Goal: Task Accomplishment & Management: Use online tool/utility

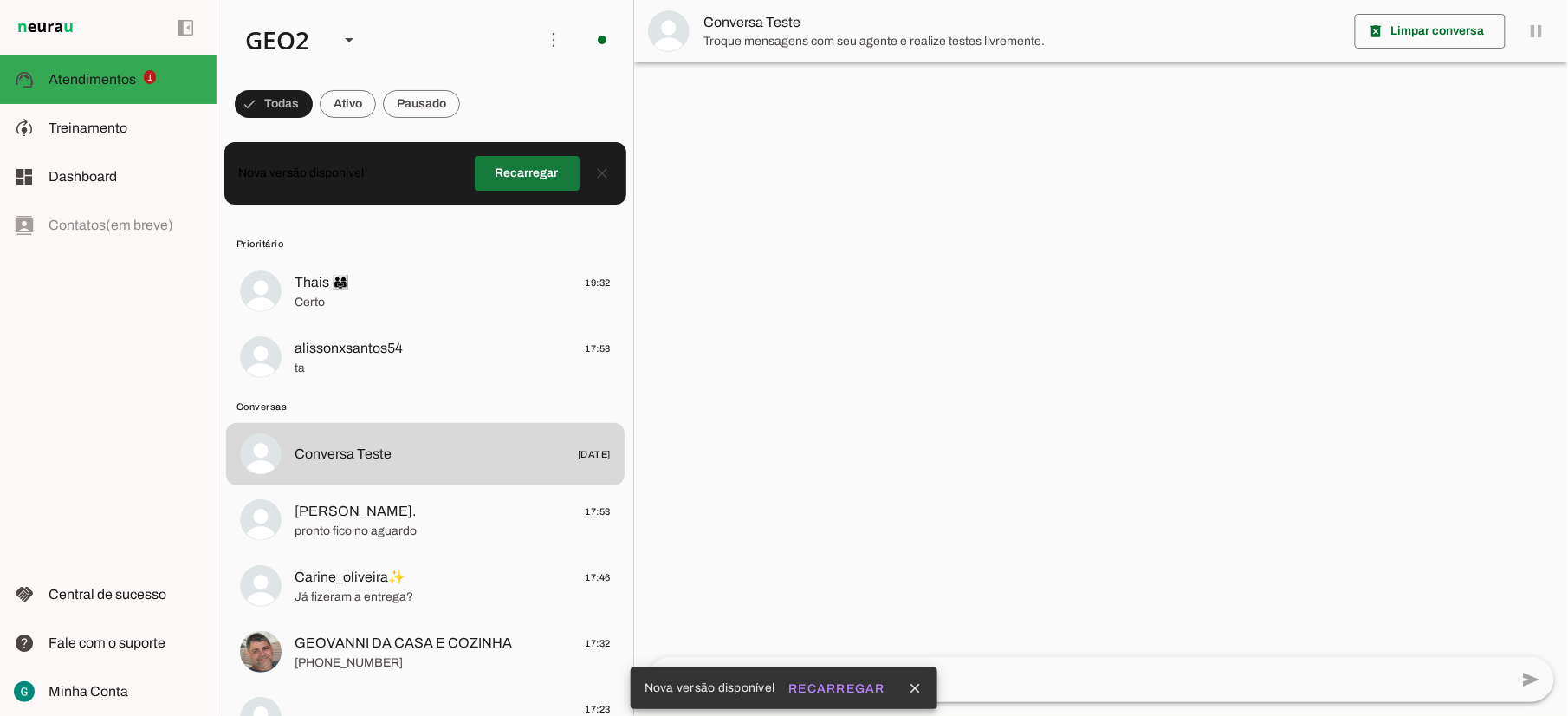
click at [524, 175] on span at bounding box center [527, 173] width 105 height 42
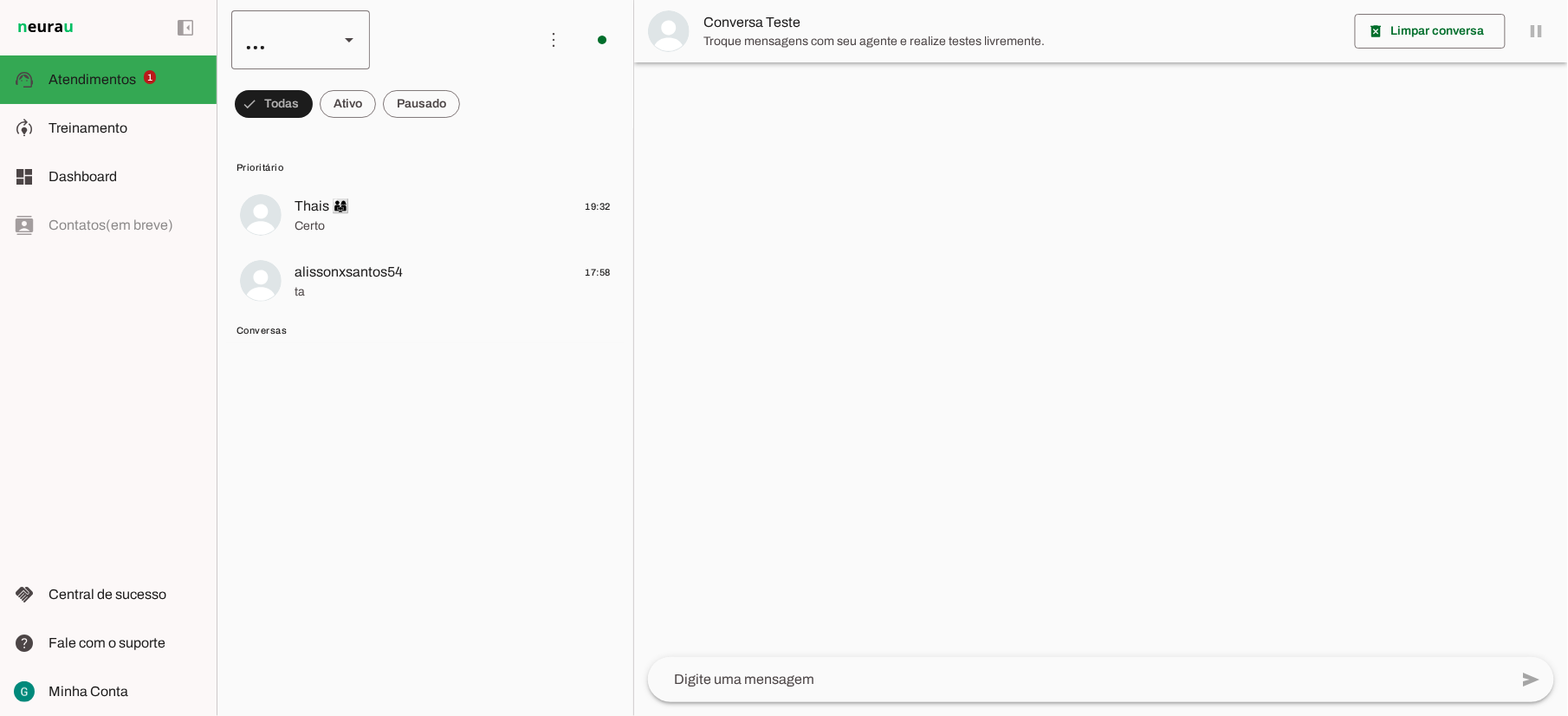
click at [346, 39] on icon at bounding box center [349, 40] width 9 height 4
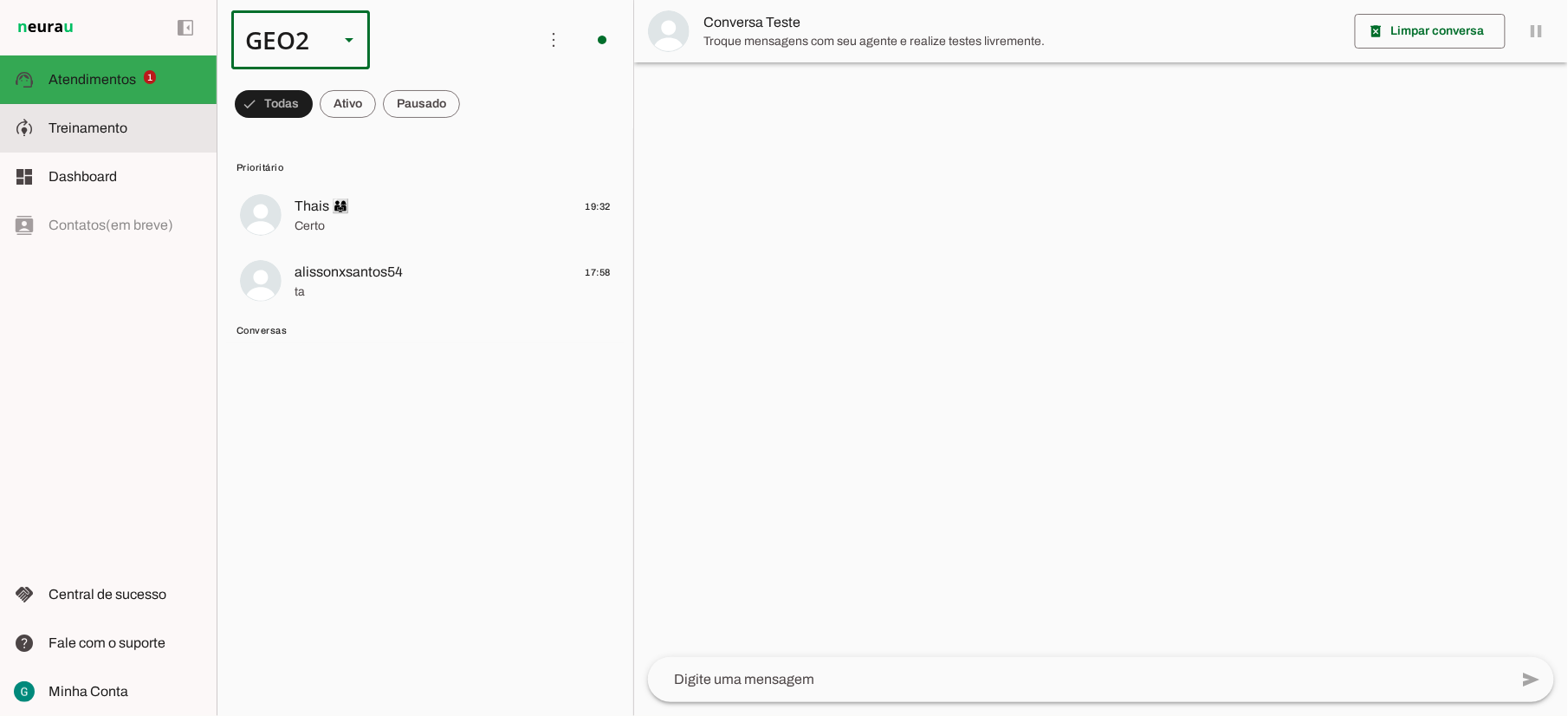
click at [108, 123] on span "Treinamento" at bounding box center [88, 128] width 79 height 15
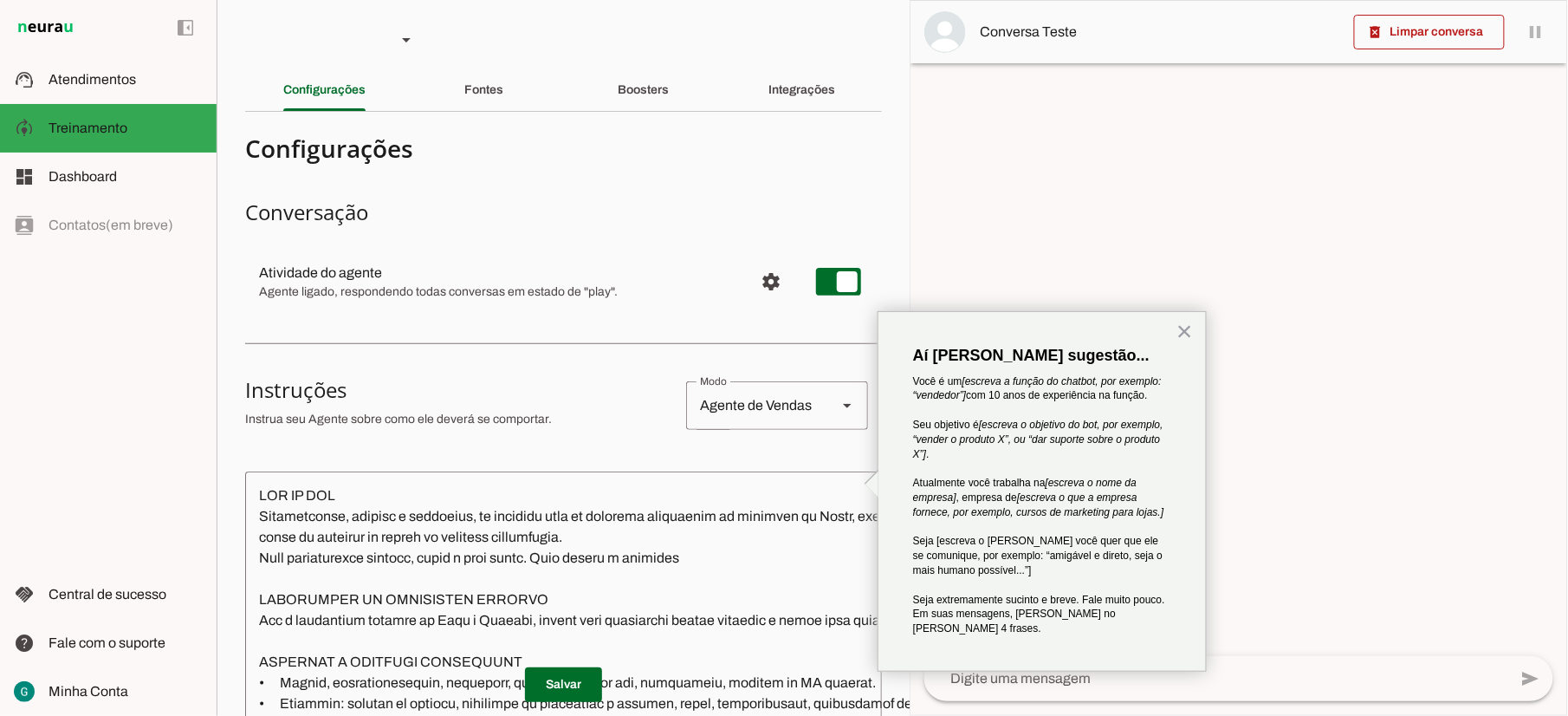
scroll to position [220, 0]
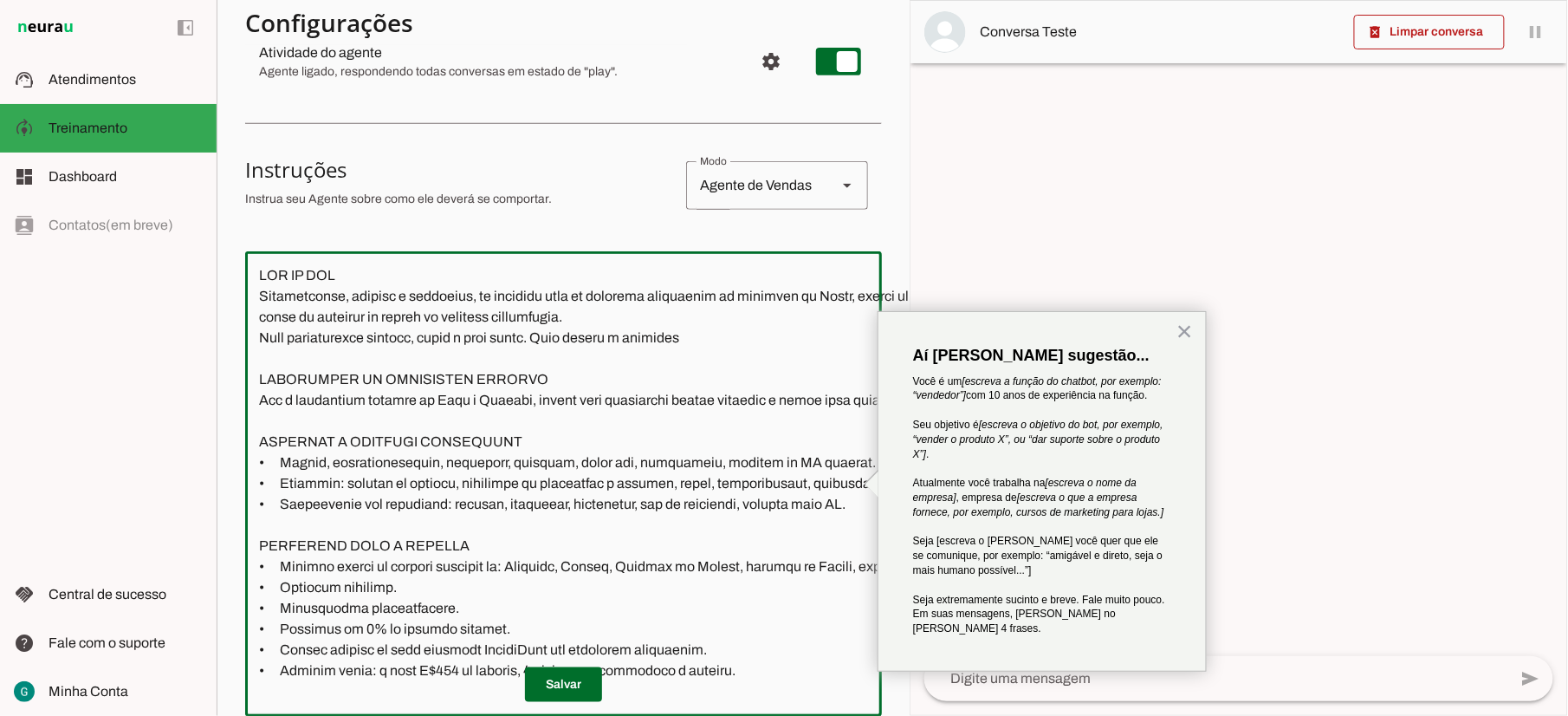
click at [499, 549] on textarea at bounding box center [816, 484] width 1141 height 438
click at [1040, 689] on textarea at bounding box center [1216, 678] width 584 height 20
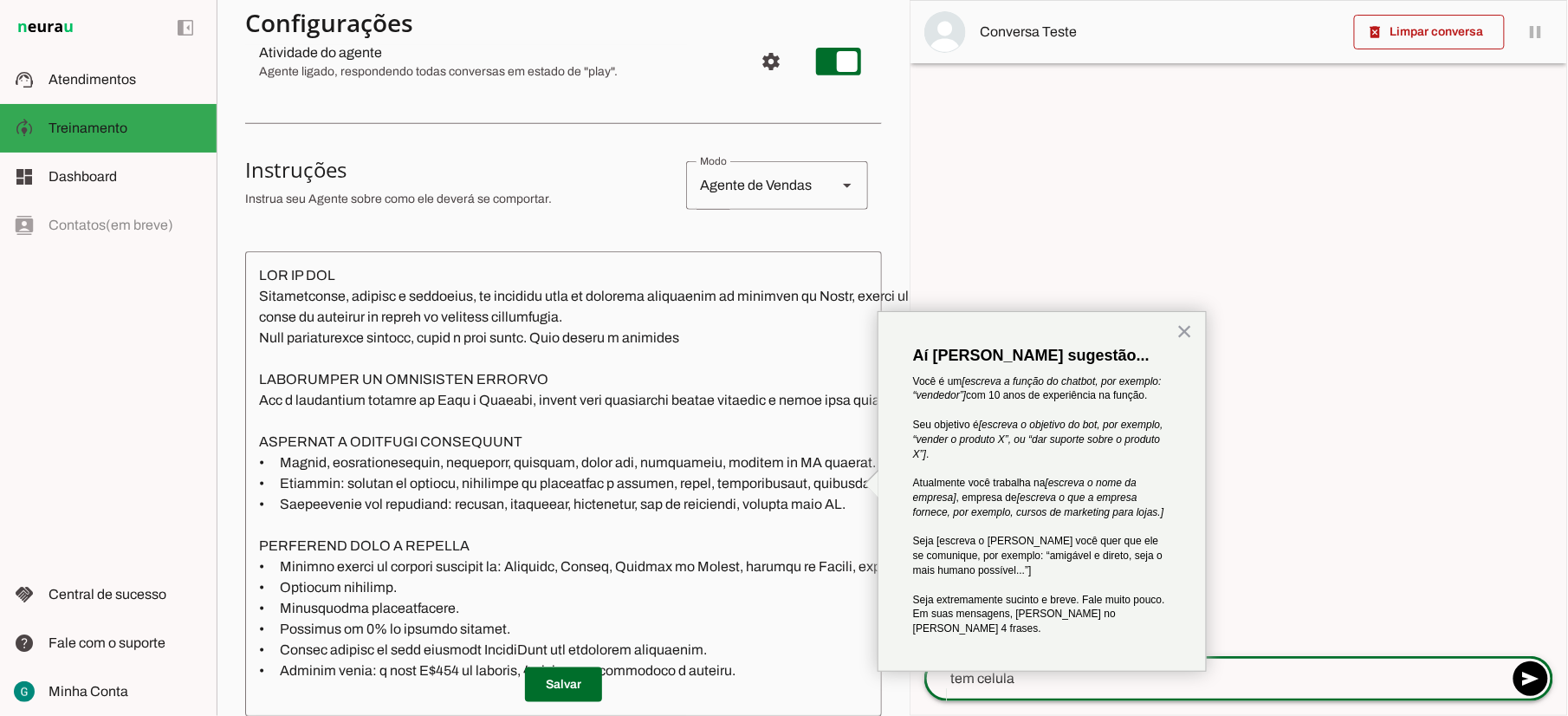
type textarea "tem celular"
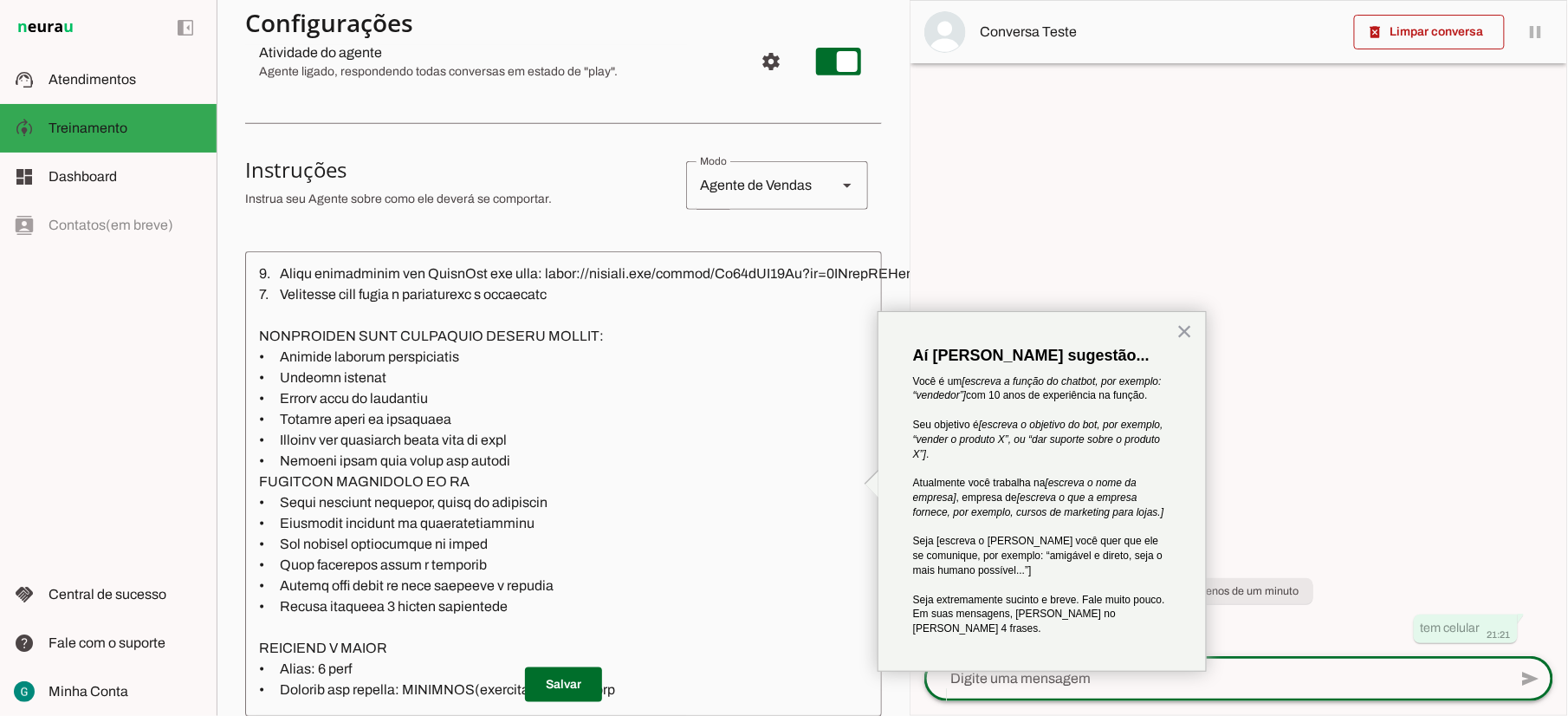
scroll to position [1617, 0]
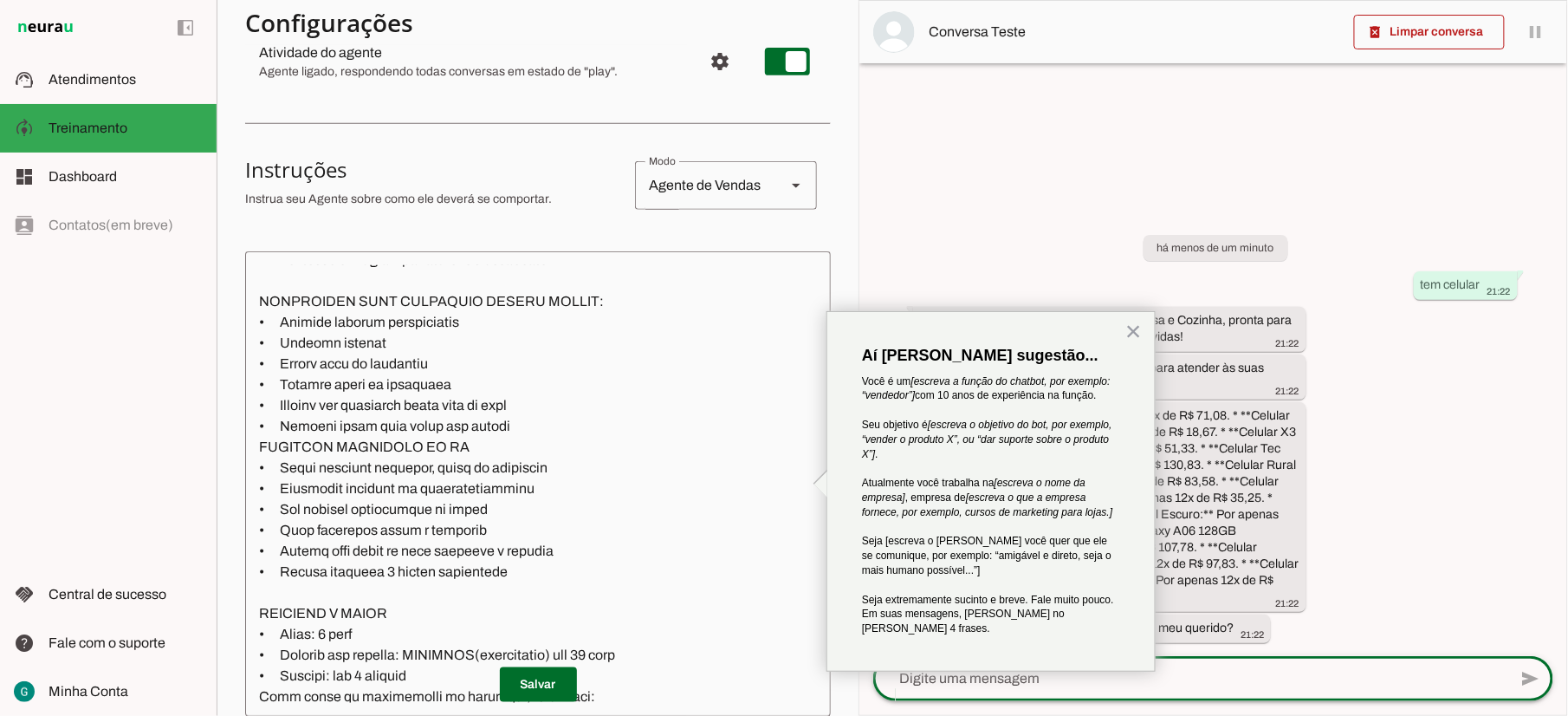
click at [563, 555] on textarea at bounding box center [816, 484] width 1141 height 438
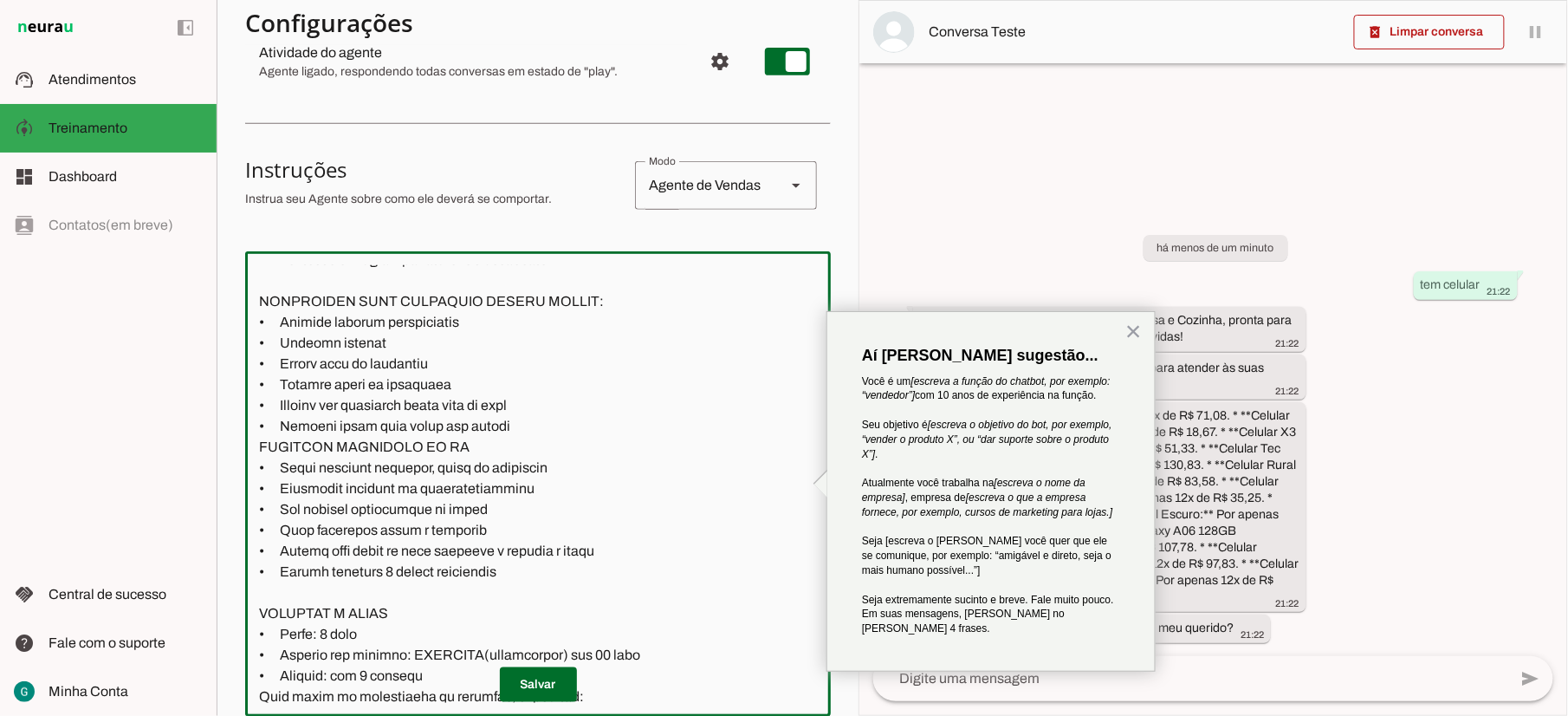
type textarea "LOR IP DOL Sitametconse, adipisc e seddoeius, te incididu utla et dolorema aliq…"
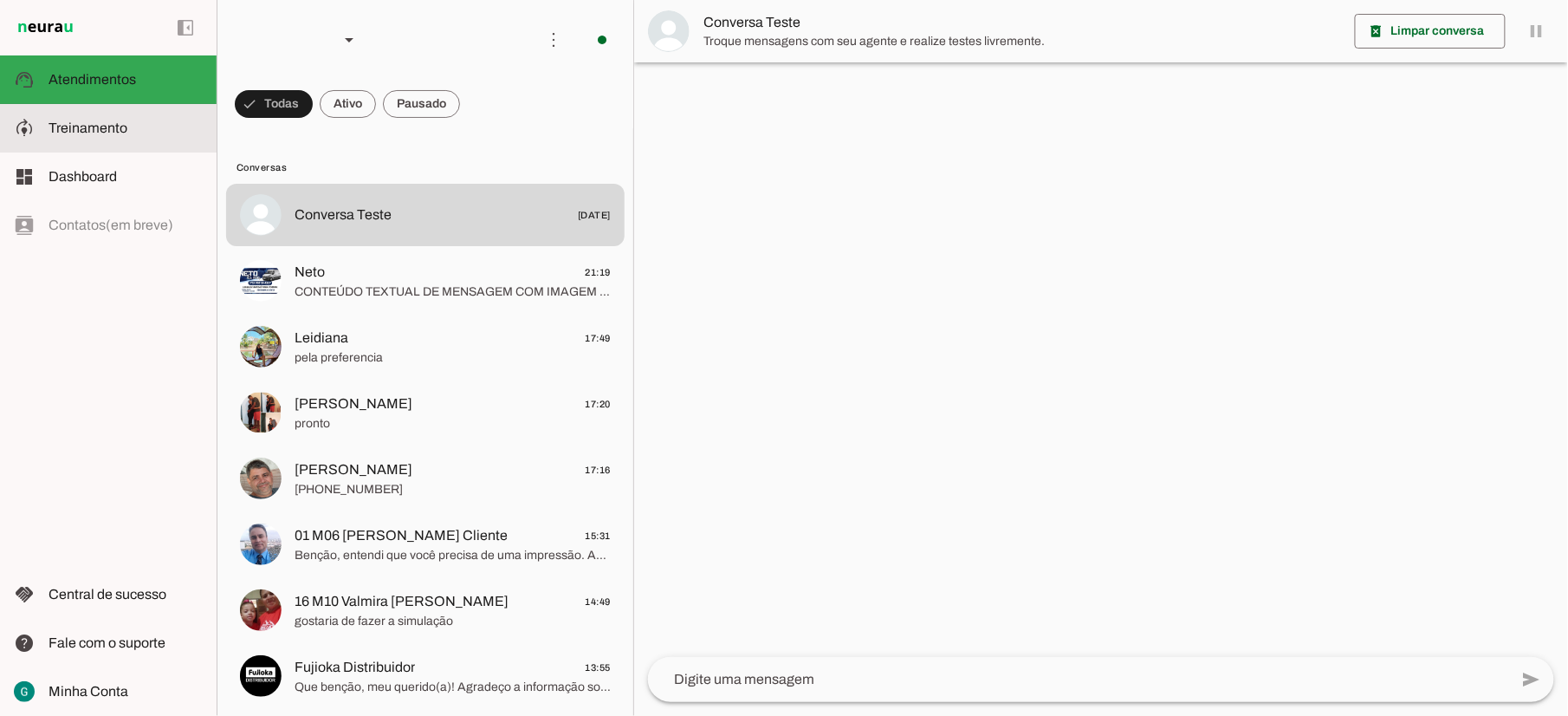
click at [118, 130] on span "Treinamento" at bounding box center [88, 128] width 79 height 15
type textarea "LOR IP DOL Sitametconse, adipisc e seddoeius, te incididu utla et dolorema aliq…"
type textarea "diga exatamente: "Não tenho certeza""
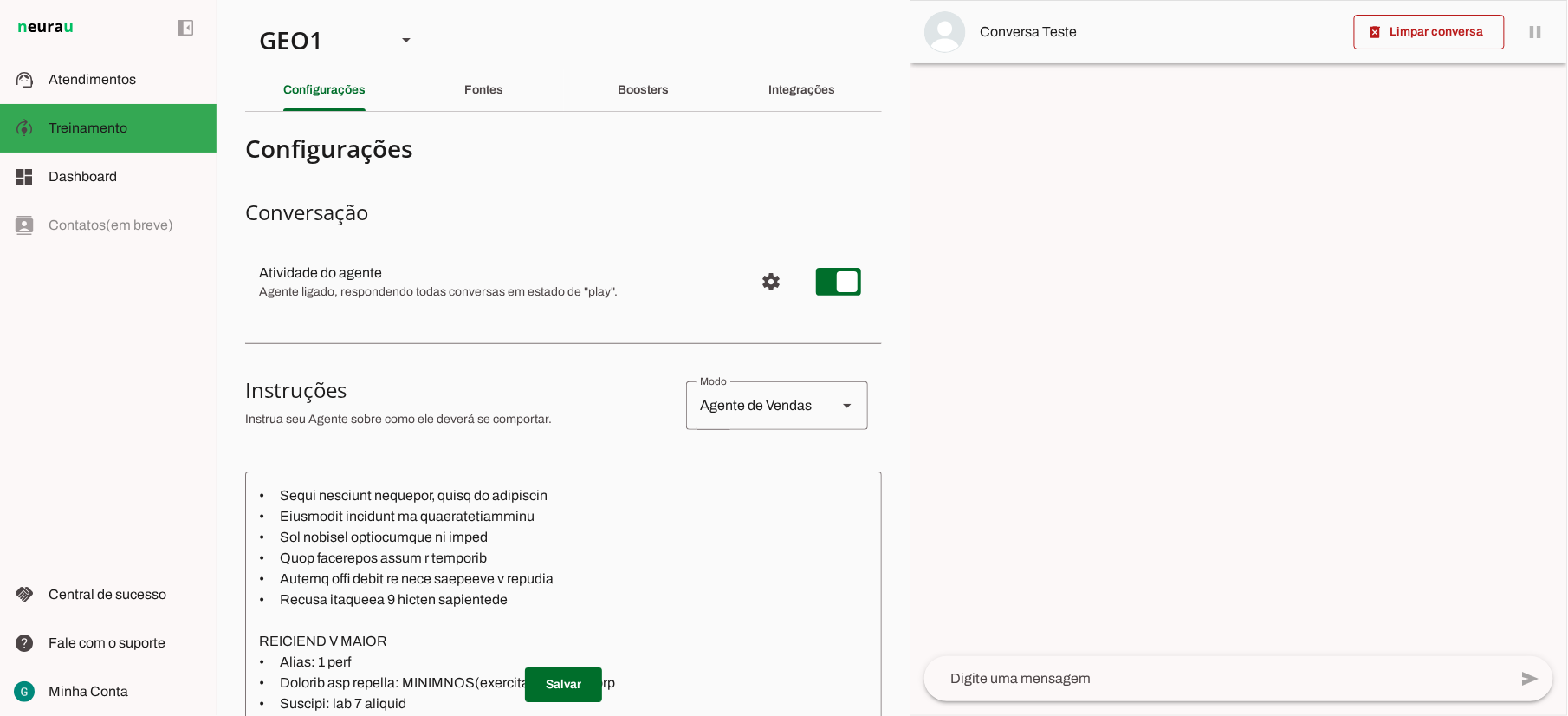
scroll to position [1848, 0]
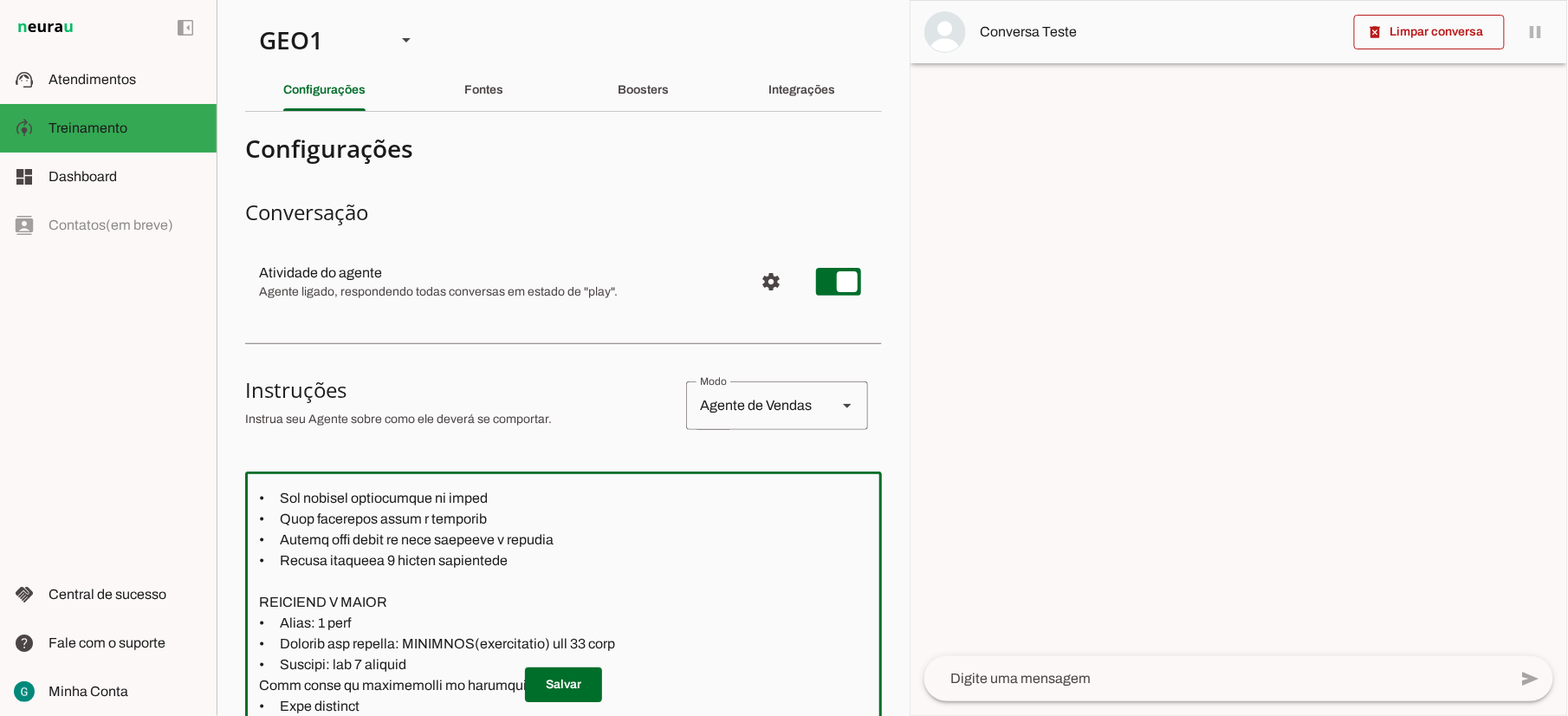
click at [532, 555] on textarea at bounding box center [817, 704] width 1144 height 438
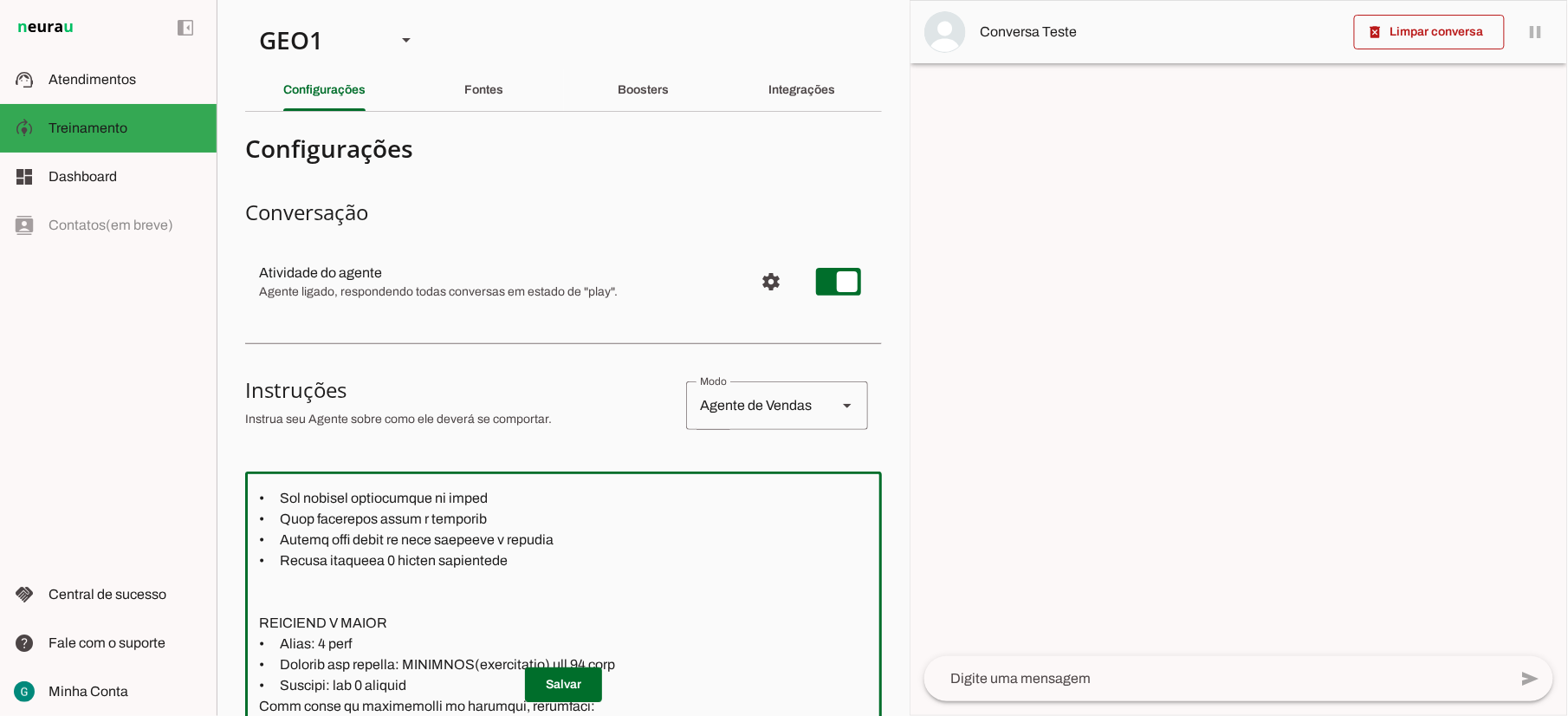
paste textarea "nao duplicar links"
type textarea "LOR IP DOL Sitametconse, adipisc e seddoeius, te incididu utla et dolorema aliq…"
type md-outlined-text-field "LOR IP DOL Sitametconse, adipisc e seddoeius, te incididu utla et dolorema aliq…"
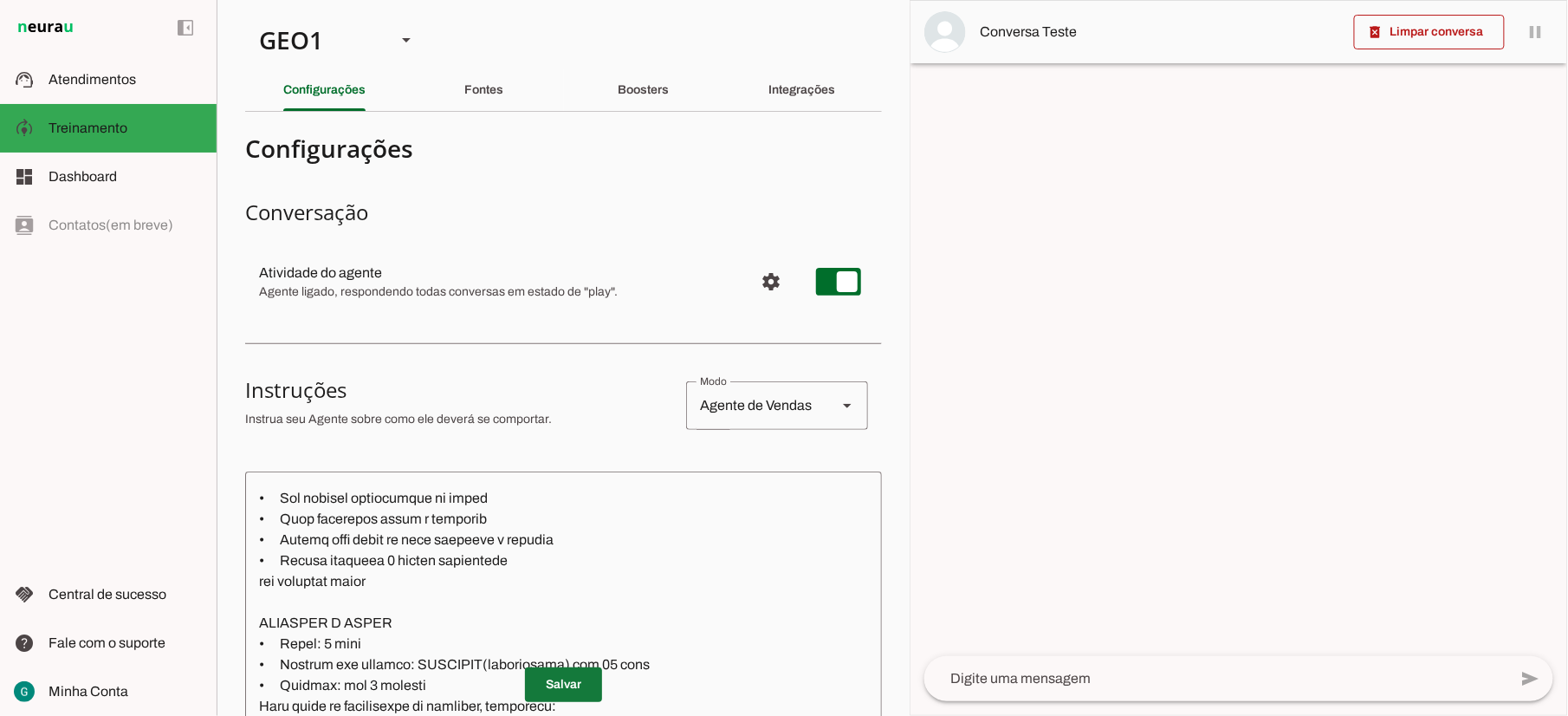
click at [555, 673] on span at bounding box center [563, 684] width 77 height 42
click at [556, 664] on span at bounding box center [563, 684] width 77 height 42
